Goal: Information Seeking & Learning: Learn about a topic

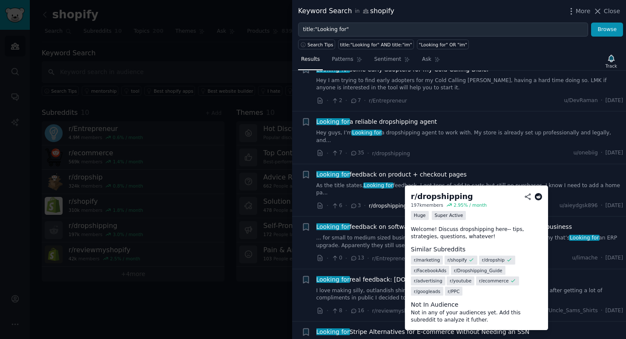
scroll to position [1553, 0]
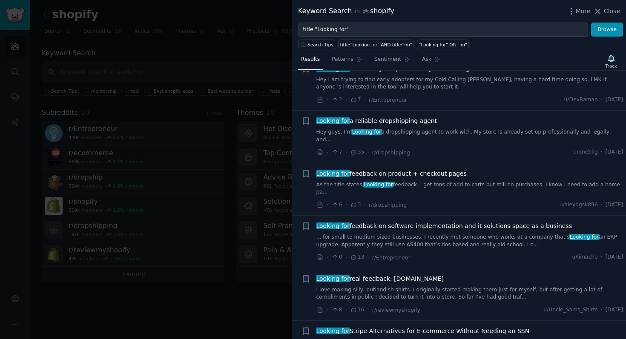
click at [250, 59] on div at bounding box center [313, 169] width 626 height 339
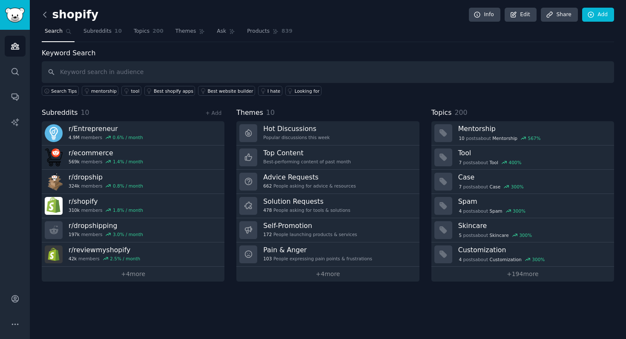
click at [43, 13] on icon at bounding box center [44, 14] width 9 height 9
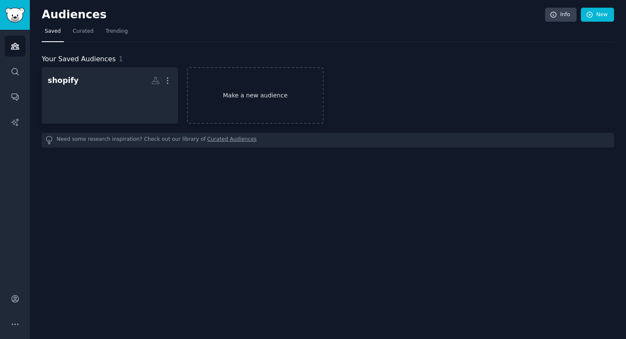
click at [227, 94] on link "Make a new audience" at bounding box center [255, 95] width 136 height 57
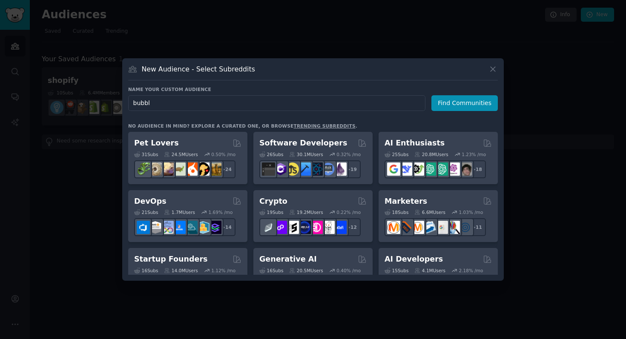
type input "bubble"
click button "Find Communities" at bounding box center [464, 103] width 66 height 16
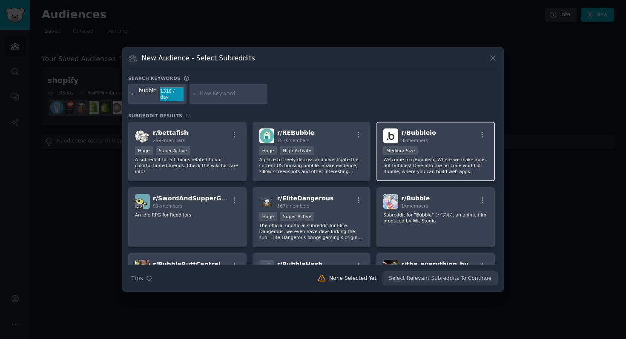
click at [444, 143] on div "r/ Bubbleio 8k members Medium Size Welcome to r/Bubbleio! Where we make apps, n…" at bounding box center [435, 152] width 118 height 60
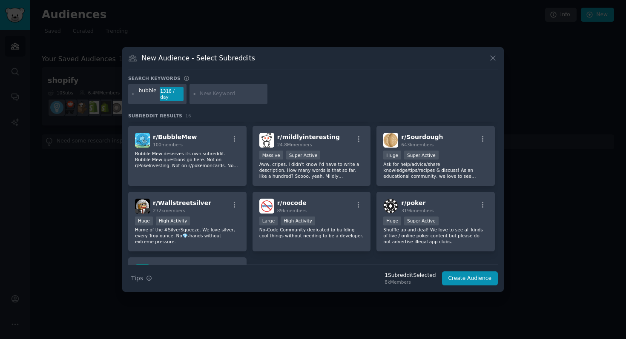
scroll to position [193, 0]
click at [461, 272] on button "Create Audience" at bounding box center [470, 279] width 56 height 14
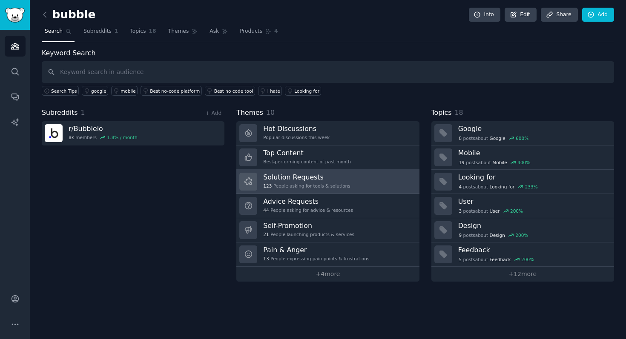
click at [354, 181] on link "Solution Requests 123 People asking for tools & solutions" at bounding box center [327, 182] width 183 height 24
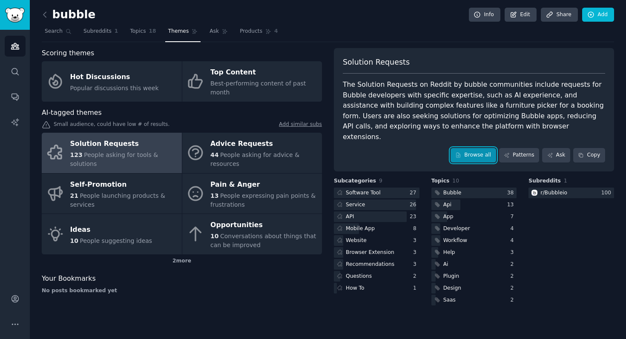
click at [467, 148] on link "Browse all" at bounding box center [474, 155] width 46 height 14
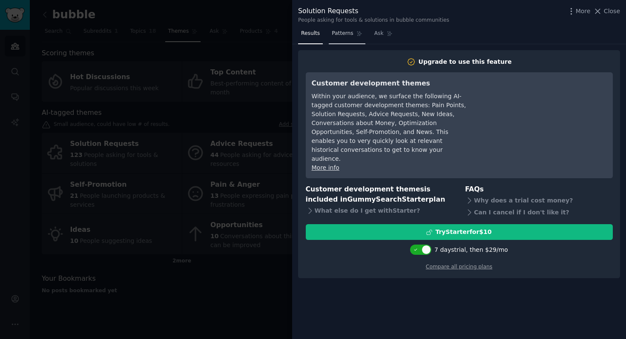
click at [342, 37] on link "Patterns" at bounding box center [347, 35] width 36 height 17
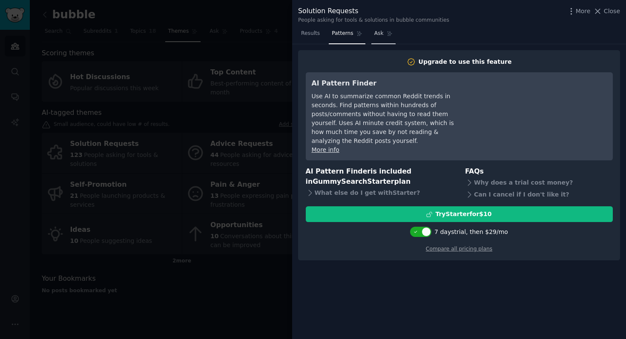
click at [379, 37] on span "Ask" at bounding box center [378, 34] width 9 height 8
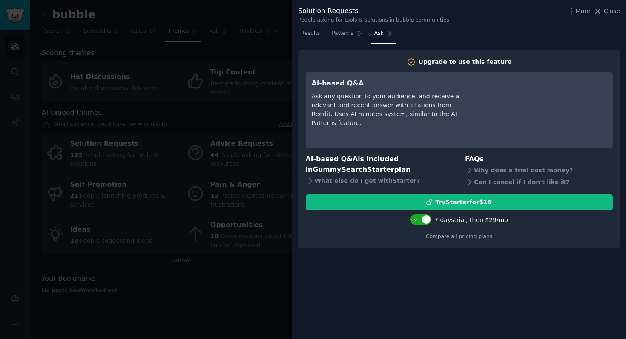
click at [255, 74] on div at bounding box center [313, 169] width 626 height 339
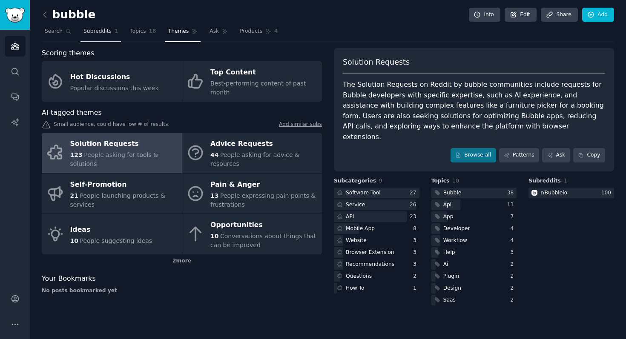
click at [102, 35] on link "Subreddits 1" at bounding box center [100, 33] width 40 height 17
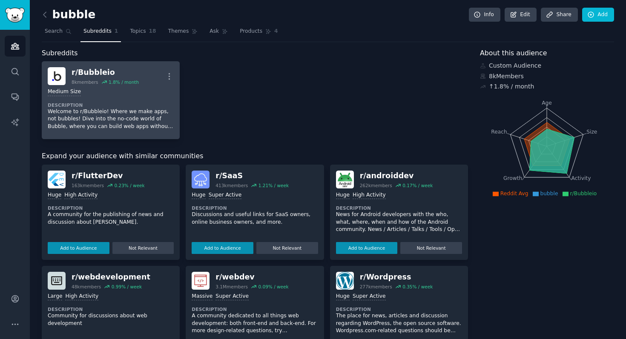
click at [103, 90] on div "Medium Size" at bounding box center [111, 92] width 126 height 8
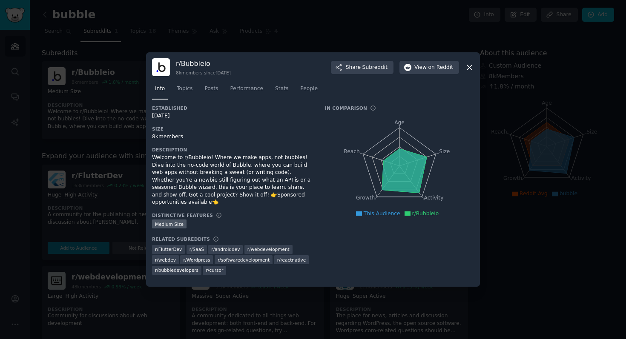
click at [471, 68] on icon at bounding box center [469, 67] width 9 height 9
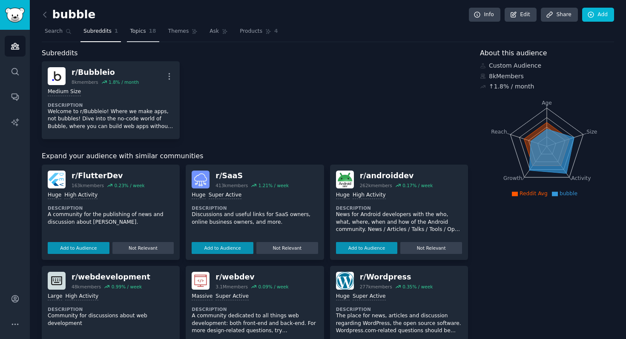
click at [130, 34] on span "Topics" at bounding box center [138, 32] width 16 height 8
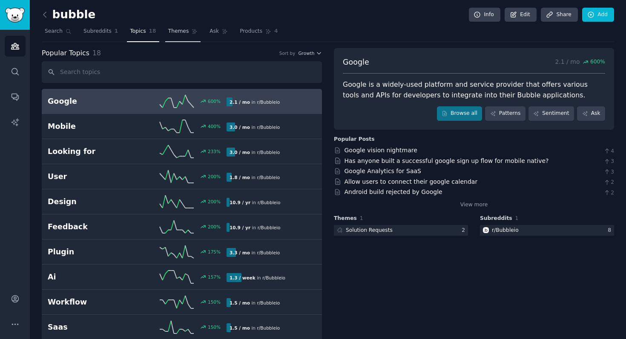
click at [165, 32] on link "Themes" at bounding box center [183, 33] width 36 height 17
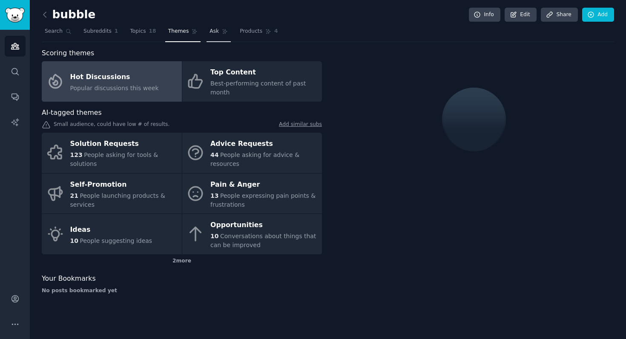
click at [215, 34] on span "Ask" at bounding box center [214, 32] width 9 height 8
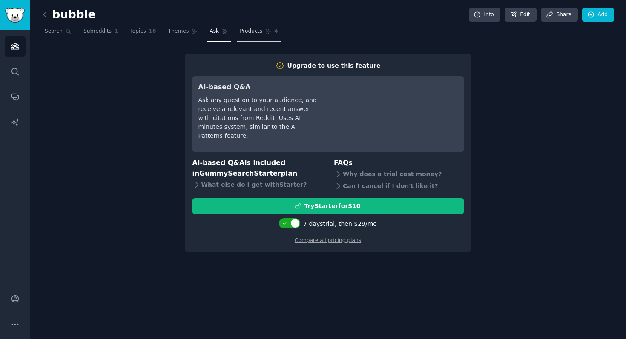
click at [257, 34] on span "Products" at bounding box center [251, 32] width 23 height 8
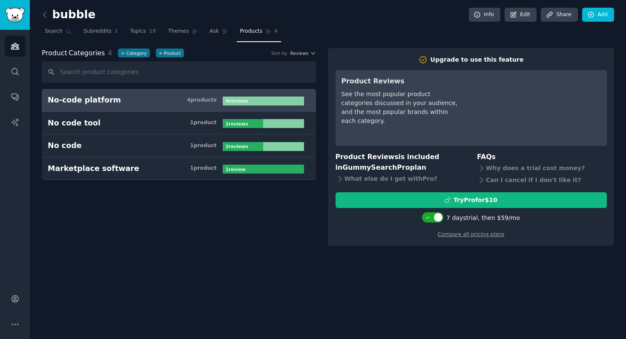
click at [51, 14] on link at bounding box center [47, 15] width 11 height 14
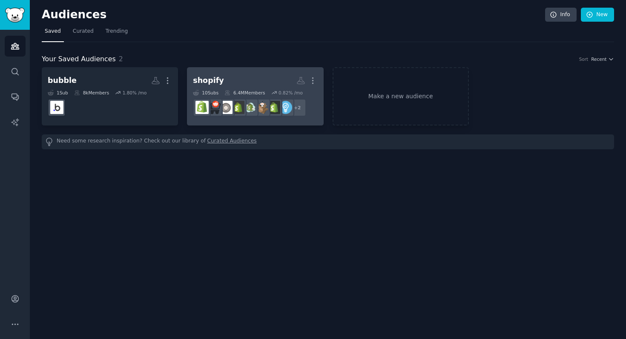
click at [224, 92] on div "10 Sub s 6.4M Members 0.82 % /mo" at bounding box center [255, 93] width 124 height 6
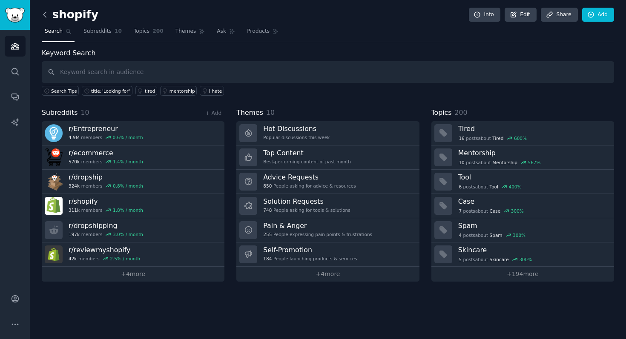
click at [46, 17] on icon at bounding box center [44, 14] width 9 height 9
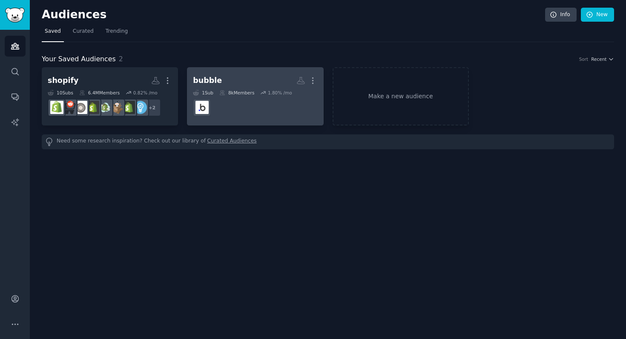
click at [209, 79] on div "bubble" at bounding box center [207, 80] width 29 height 11
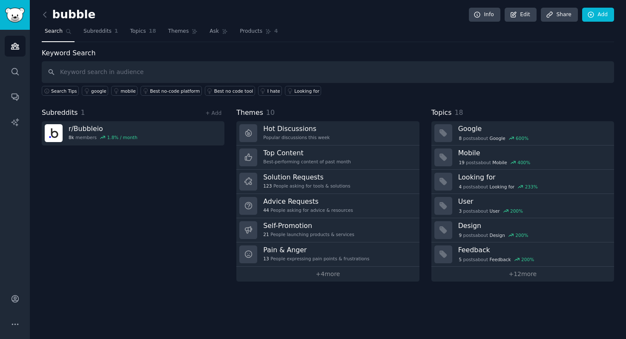
click at [182, 67] on input "text" at bounding box center [328, 72] width 572 height 22
type input "how"
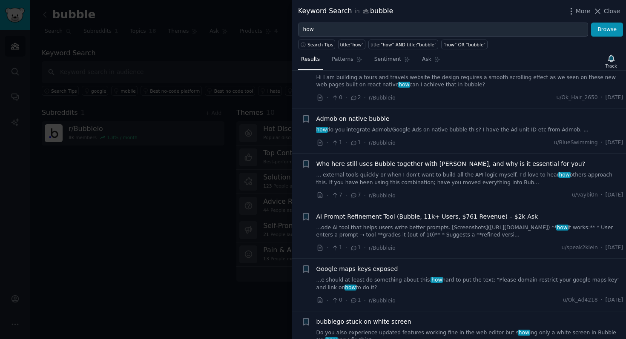
scroll to position [134, 0]
click at [453, 123] on div "Admob on native bubble how do you integrate Admob/Google Ads on native bubble t…" at bounding box center [469, 124] width 307 height 20
click at [448, 132] on link "how do you integrate Admob/Google Ads on native bubble this? I have the Ad unit…" at bounding box center [469, 130] width 307 height 8
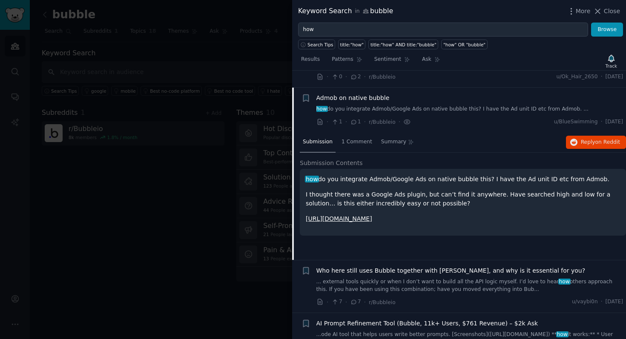
scroll to position [171, 0]
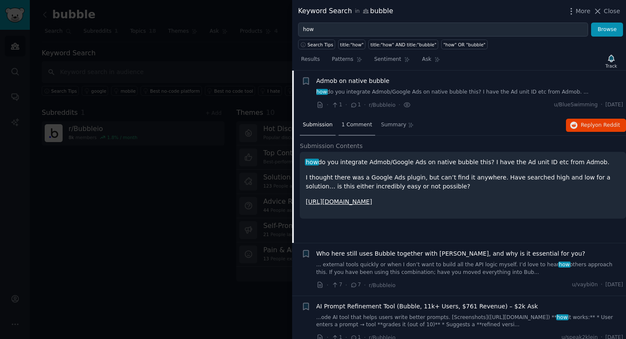
click at [355, 127] on span "1 Comment" at bounding box center [357, 125] width 31 height 8
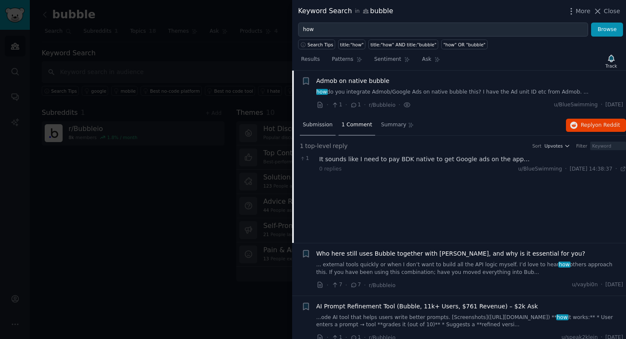
click at [317, 124] on span "Submission" at bounding box center [318, 125] width 30 height 8
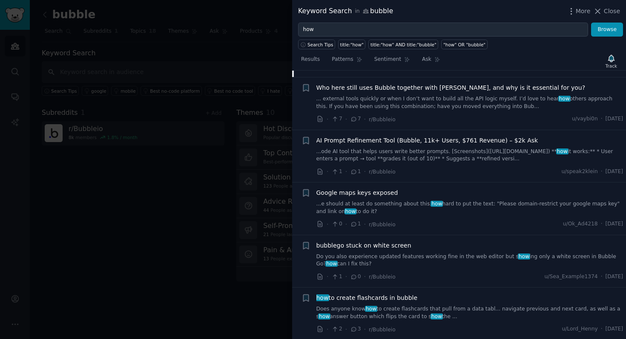
scroll to position [339, 0]
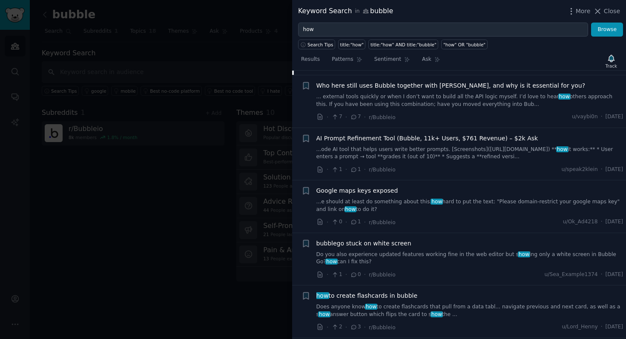
click at [470, 141] on span "AI Prompt Refinement Tool (Bubble, 11k+ Users, $761 Revenue) – $2k Ask" at bounding box center [427, 138] width 222 height 9
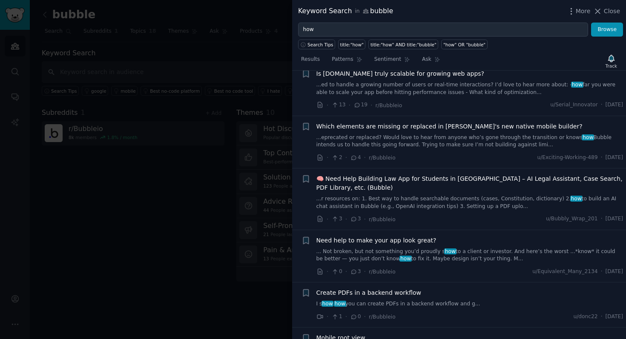
scroll to position [4140, 0]
